Goal: Task Accomplishment & Management: Use online tool/utility

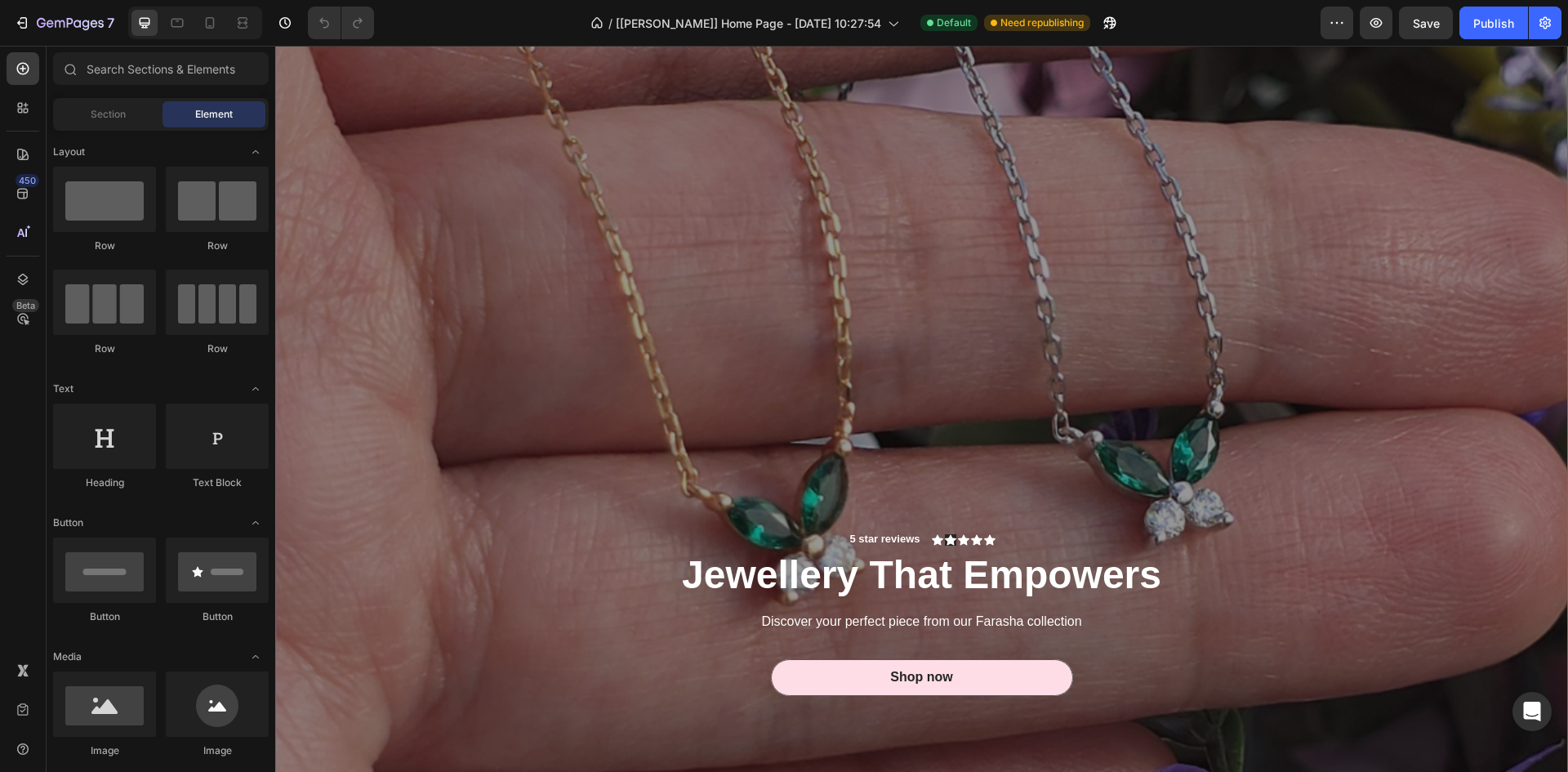
scroll to position [245, 0]
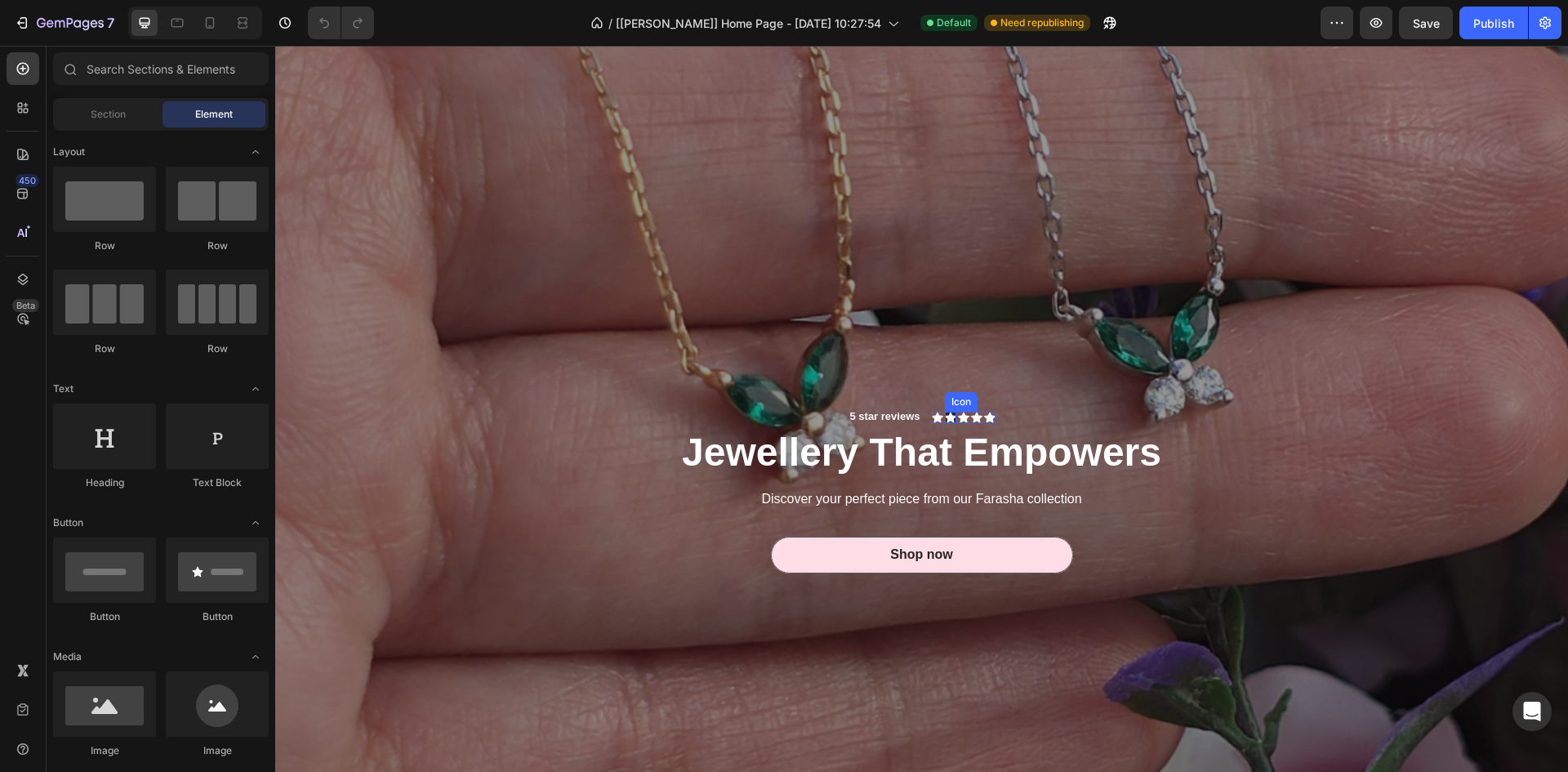
click at [945, 411] on icon at bounding box center [951, 417] width 12 height 12
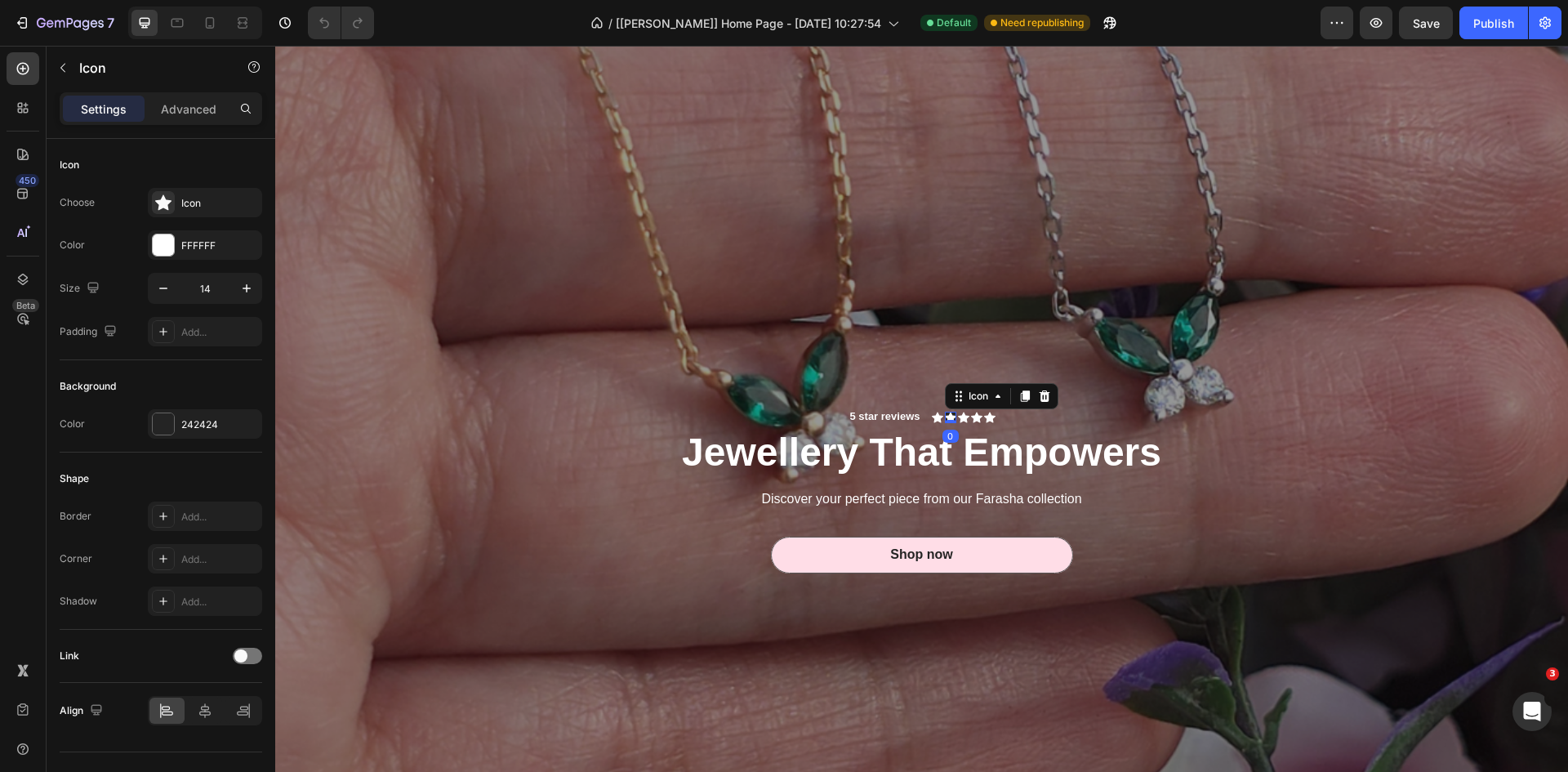
scroll to position [0, 0]
click at [159, 416] on div at bounding box center [164, 424] width 22 height 22
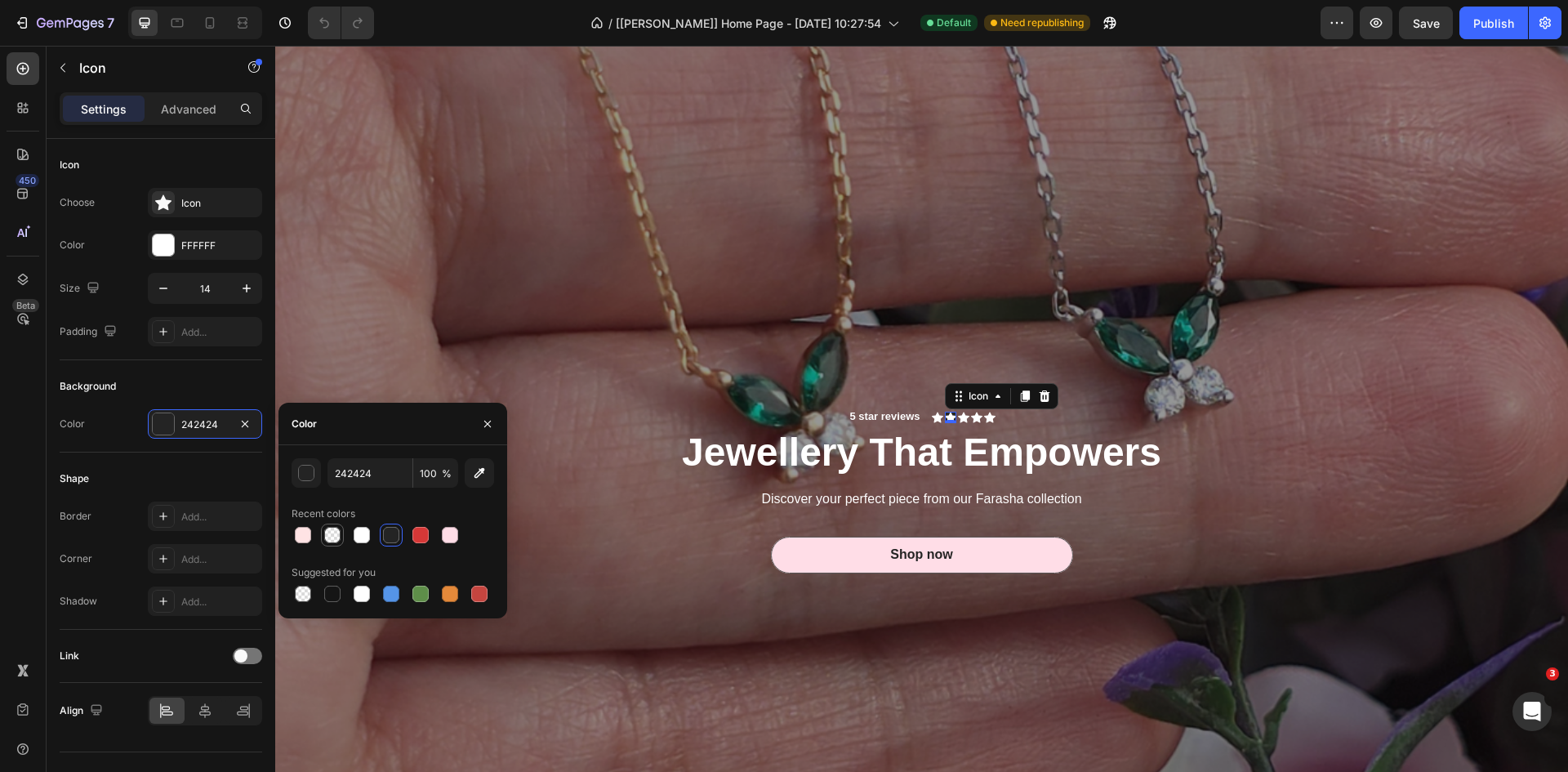
click at [330, 535] on div at bounding box center [332, 534] width 17 height 17
type input "FFFFFF"
type input "0"
click at [574, 397] on div "5 star reviews Text Block Icon Icon 0 Icon Icon Icon Icon List Row Jewellery Th…" at bounding box center [922, 481] width 980 height 254
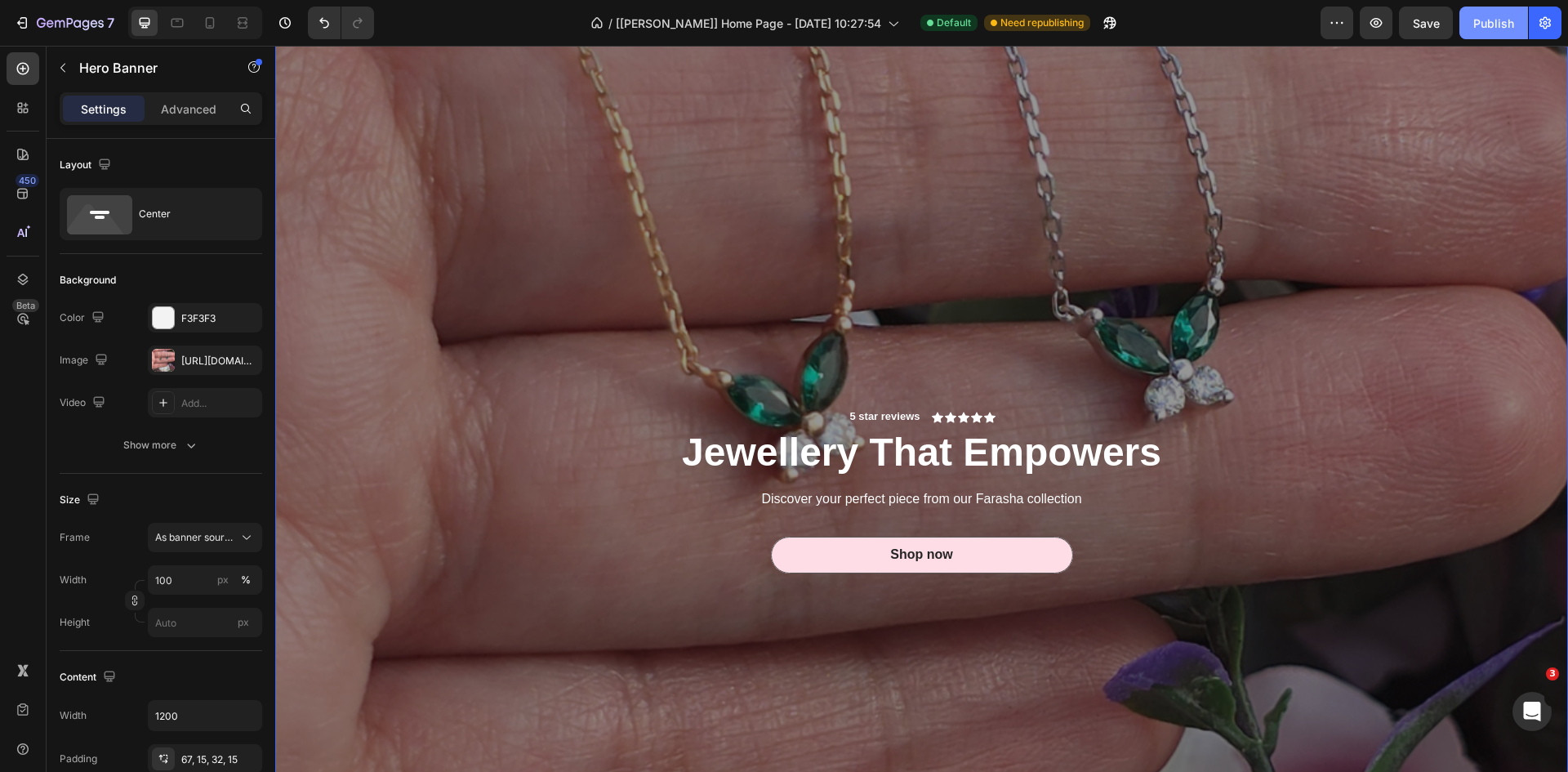
click at [1491, 18] on div "Publish" at bounding box center [1493, 23] width 40 height 17
click at [216, 19] on icon at bounding box center [210, 23] width 17 height 17
type input "100%"
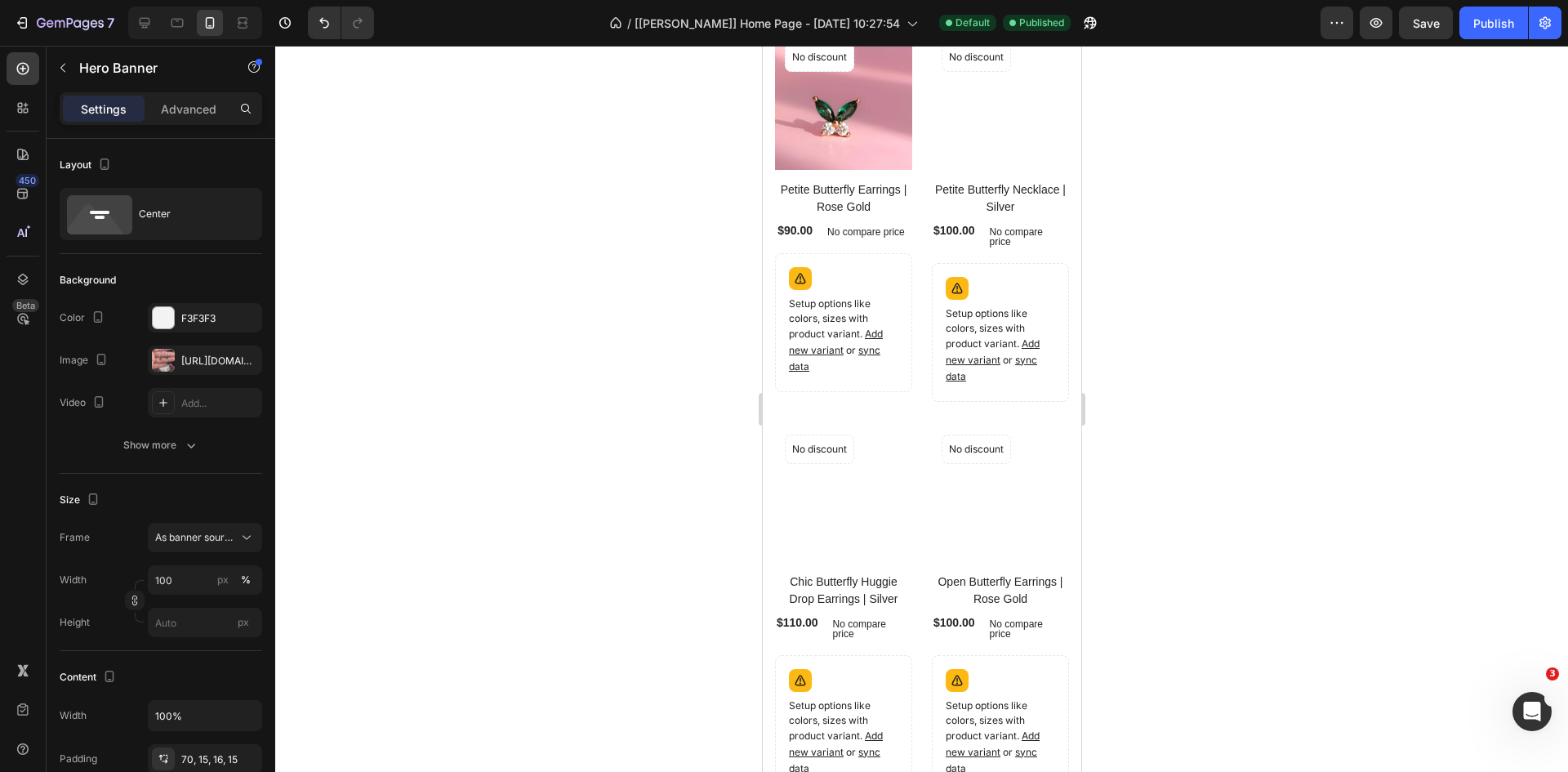
scroll to position [653, 0]
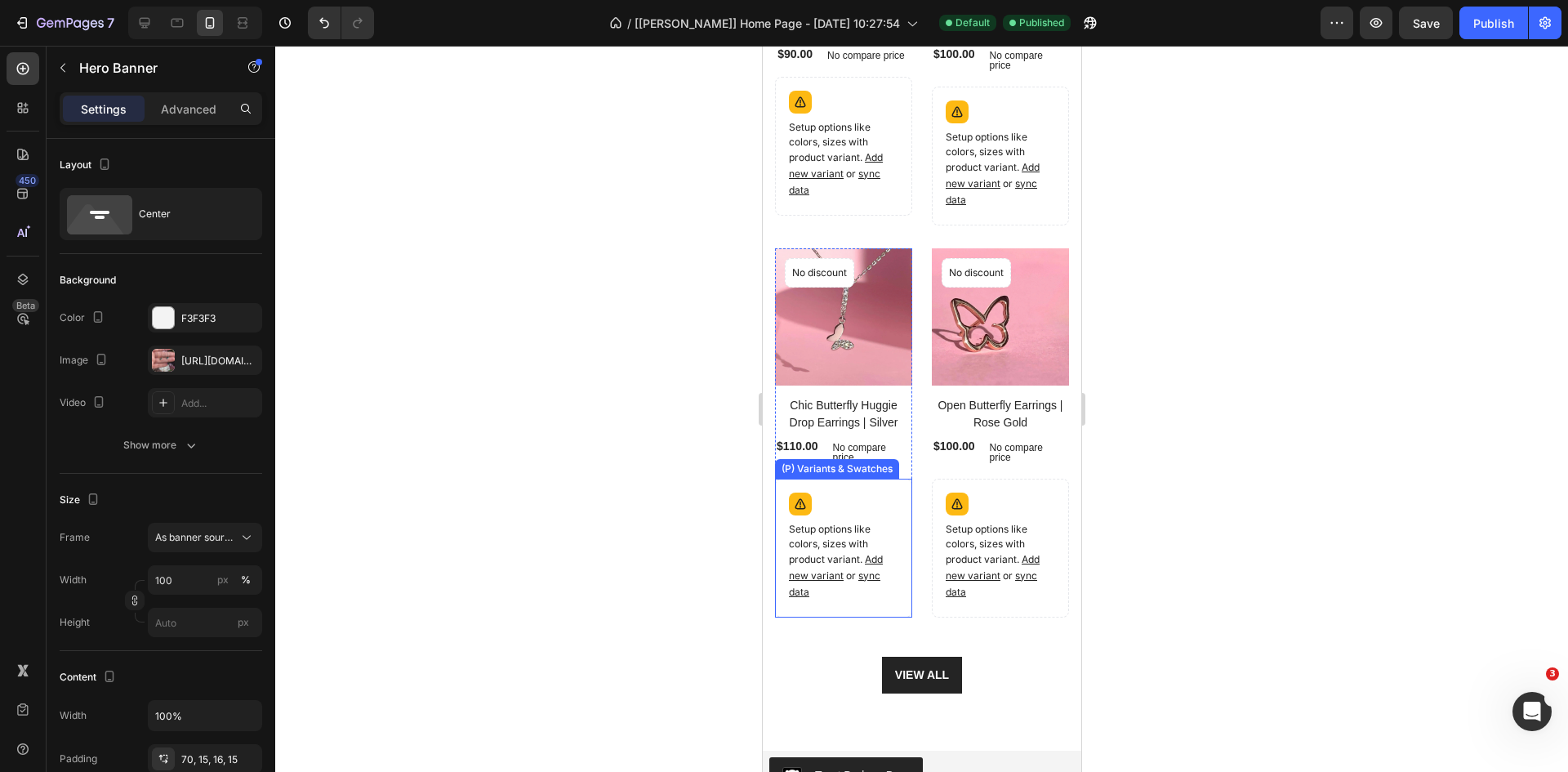
click at [848, 198] on p "Setup options like colors, sizes with product variant. Add new variant or sync …" at bounding box center [842, 159] width 109 height 78
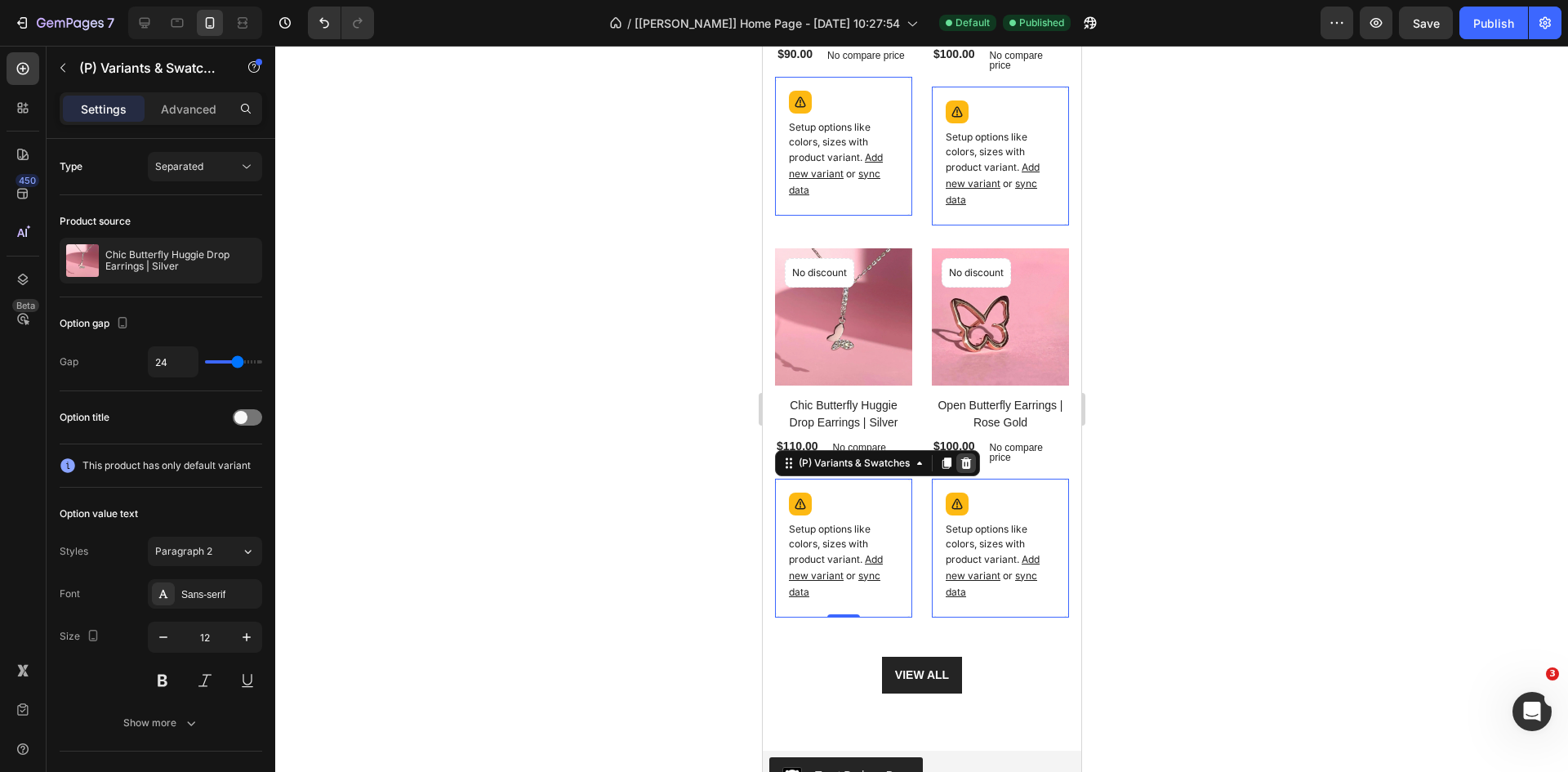
click at [762, 45] on div at bounding box center [762, 45] width 0 height 0
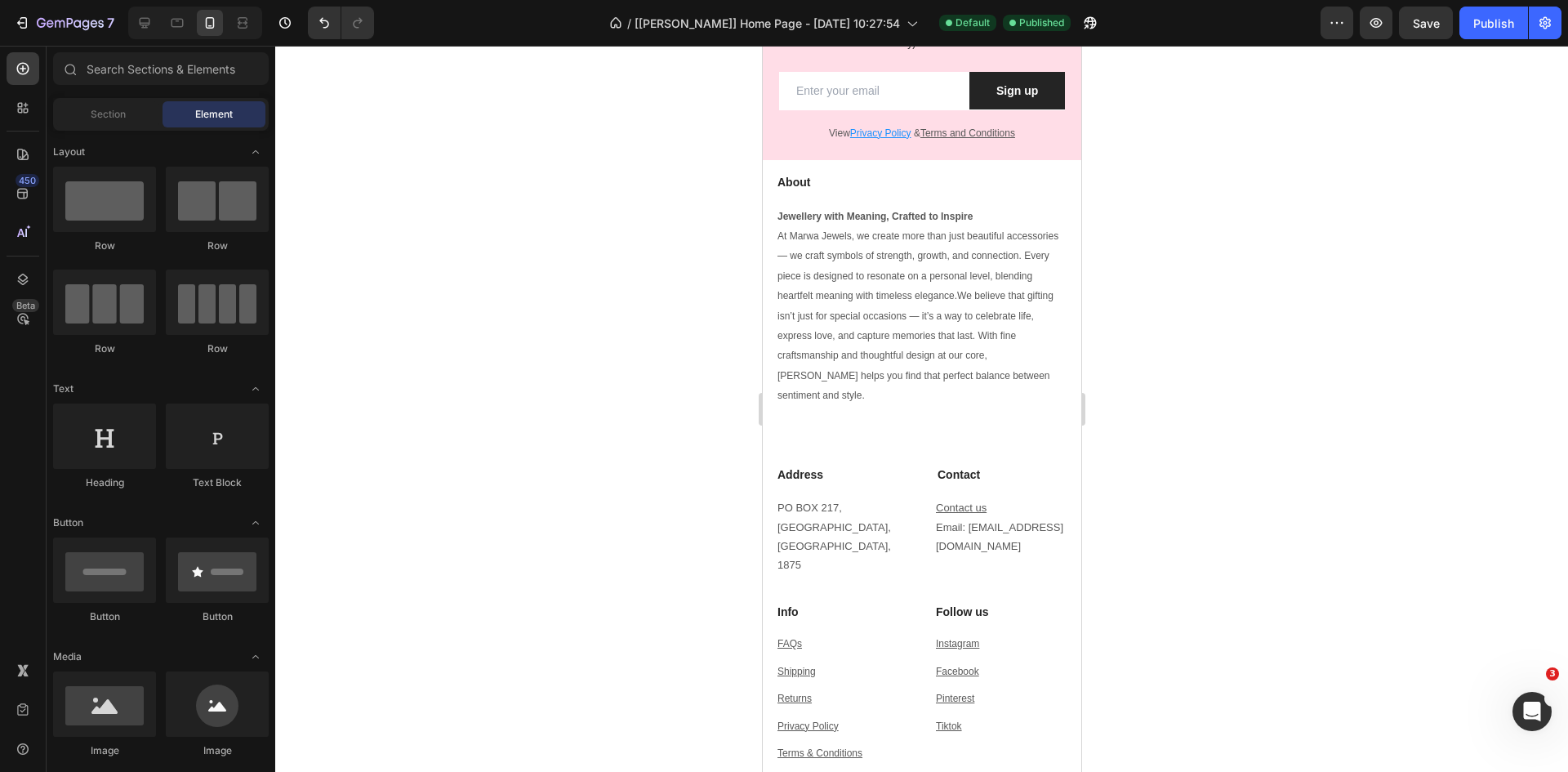
scroll to position [2146, 0]
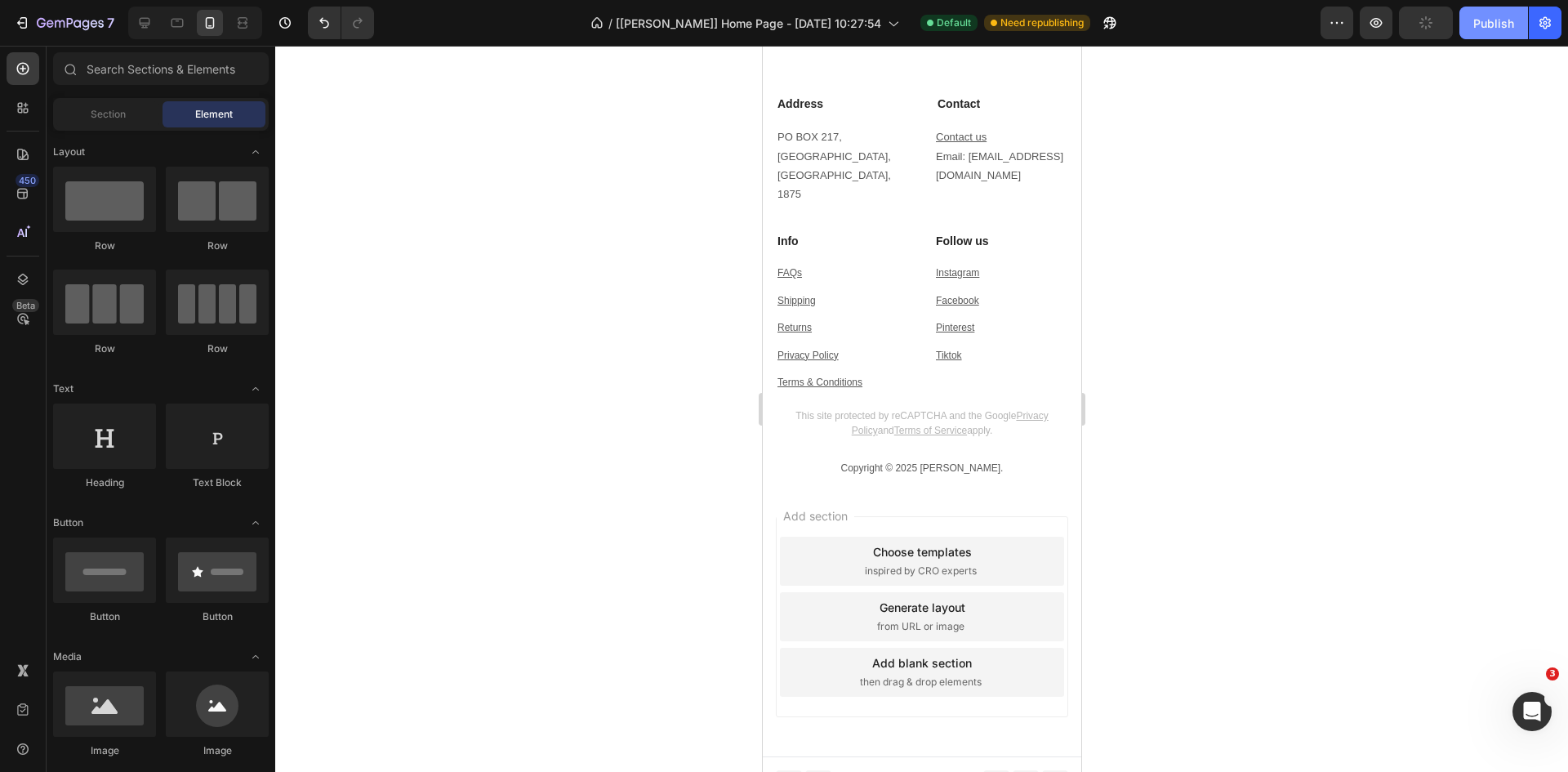
click at [1489, 22] on div "Publish" at bounding box center [1493, 23] width 40 height 17
click at [1526, 701] on icon "Open Intercom Messenger" at bounding box center [1530, 709] width 27 height 27
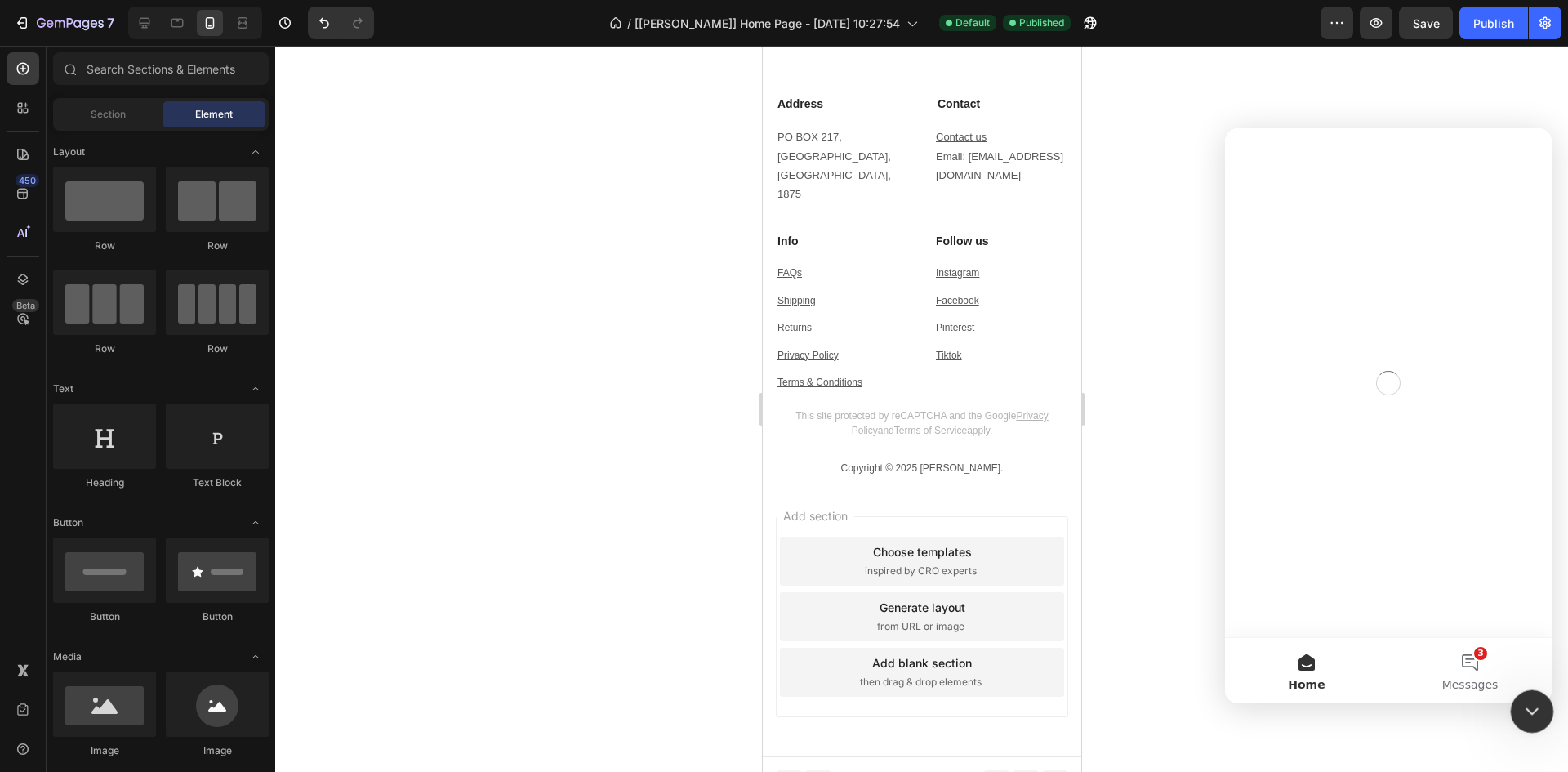
scroll to position [0, 0]
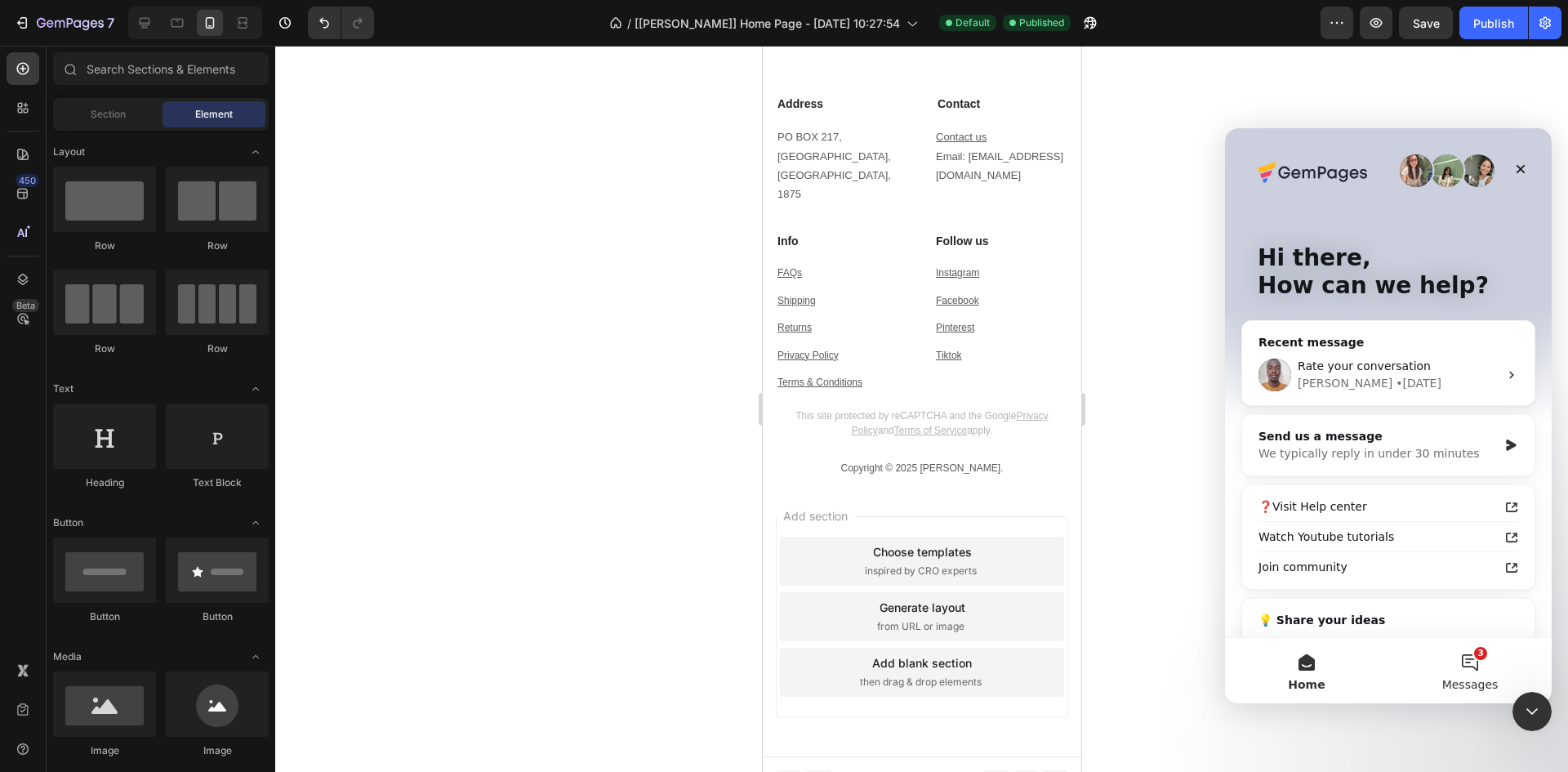
click at [1465, 661] on button "3 Messages" at bounding box center [1470, 670] width 164 height 65
